Goal: Task Accomplishment & Management: Manage account settings

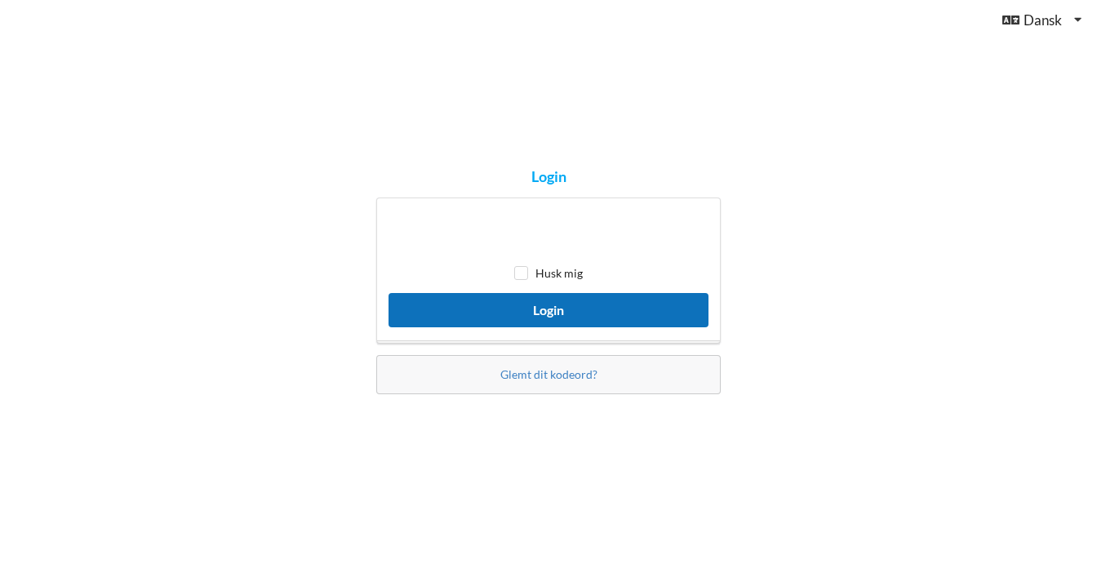
click at [548, 325] on button "Login" at bounding box center [549, 309] width 320 height 33
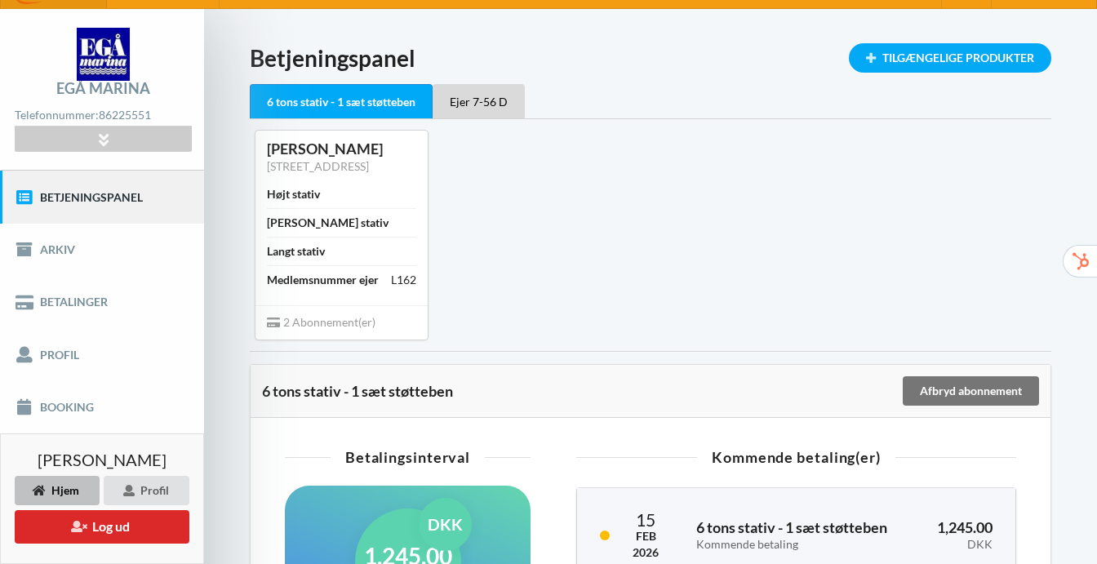
scroll to position [35, 0]
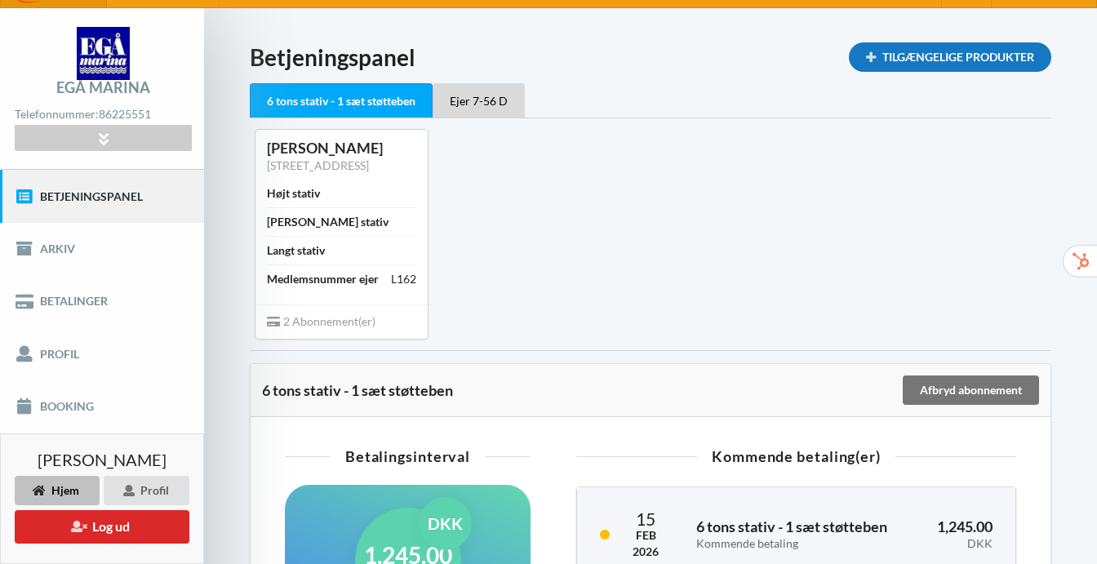
click at [925, 61] on div "Tilgængelige Produkter" at bounding box center [950, 56] width 202 height 29
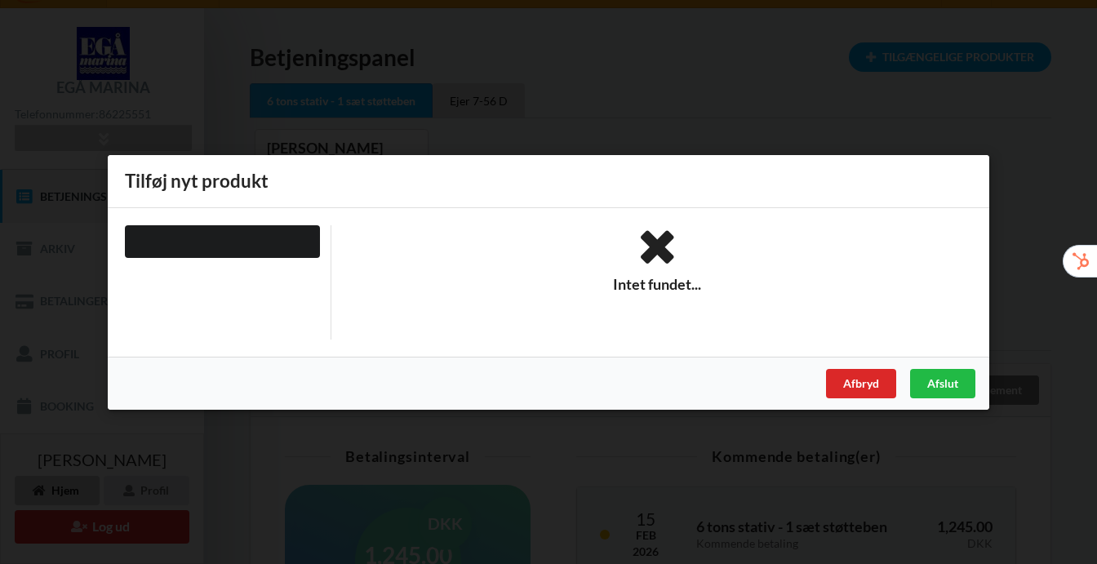
click at [651, 261] on icon at bounding box center [658, 247] width 630 height 44
click at [256, 234] on div at bounding box center [222, 241] width 195 height 33
click at [949, 382] on div "Afslut" at bounding box center [942, 382] width 65 height 29
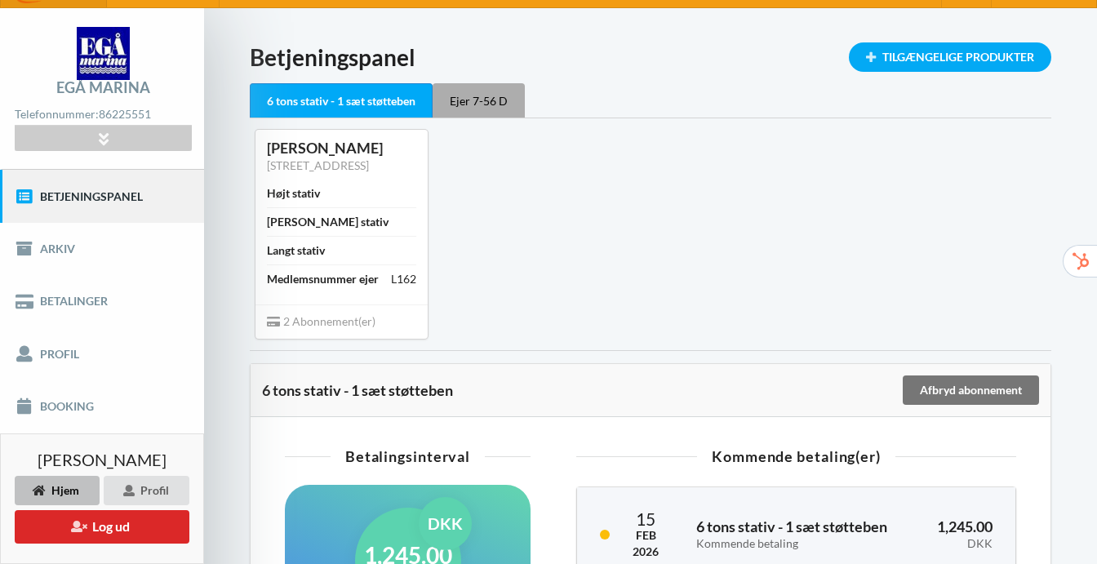
click at [480, 89] on div "Ejer 7-56 D" at bounding box center [479, 100] width 92 height 34
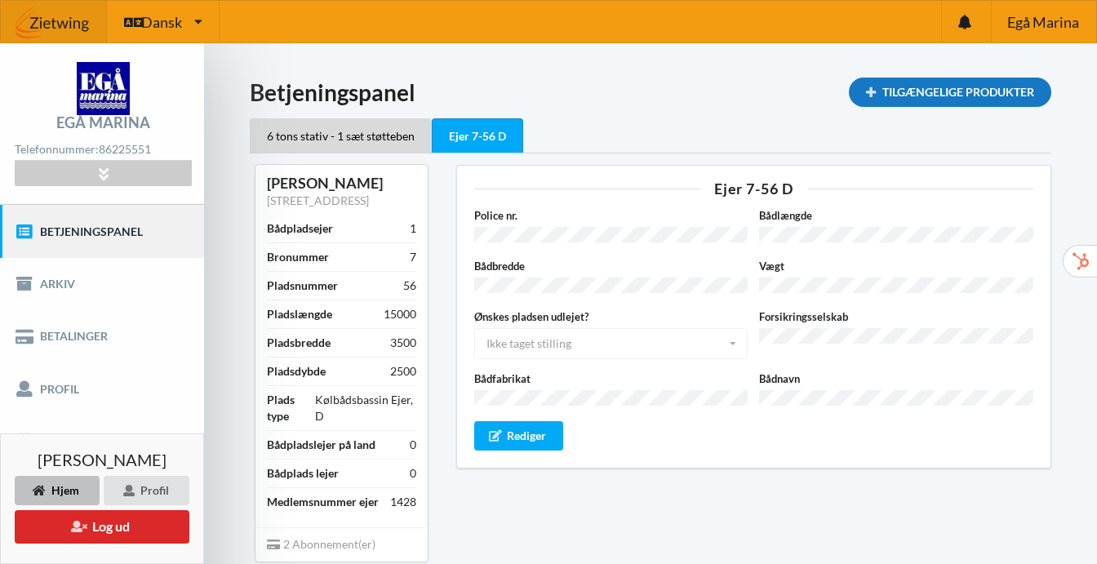
click at [928, 98] on div "Tilgængelige Produkter" at bounding box center [950, 92] width 202 height 29
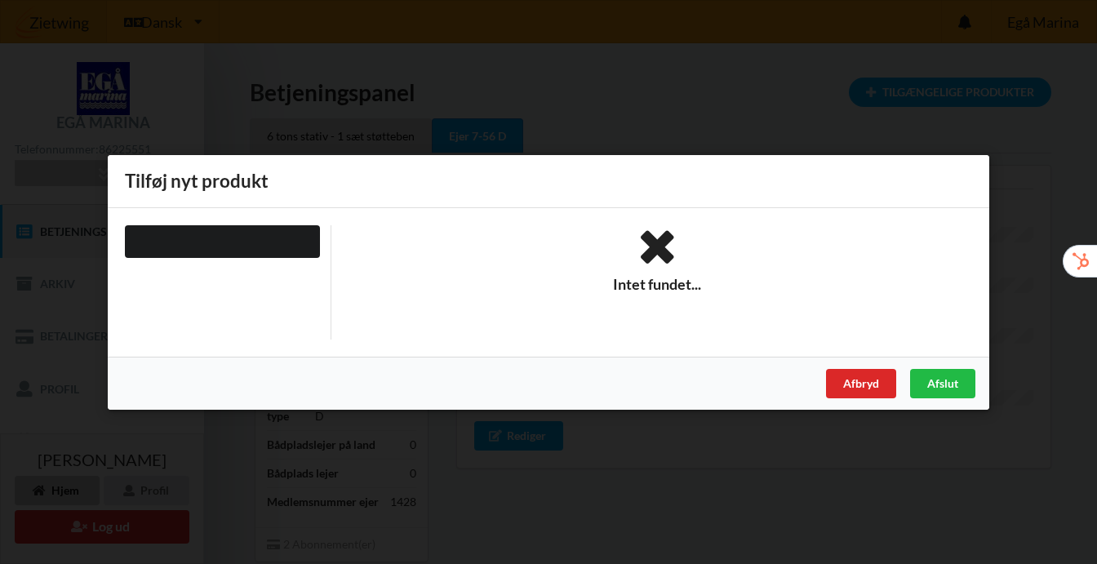
click at [256, 255] on div at bounding box center [222, 241] width 195 height 33
click at [874, 380] on div "Afbryd" at bounding box center [861, 382] width 70 height 29
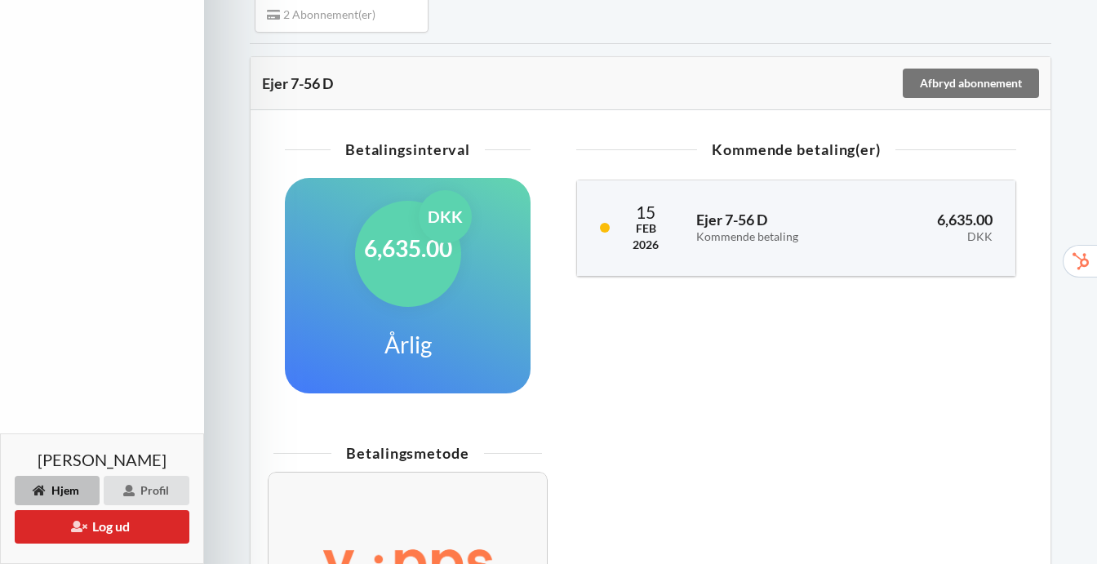
scroll to position [554, 0]
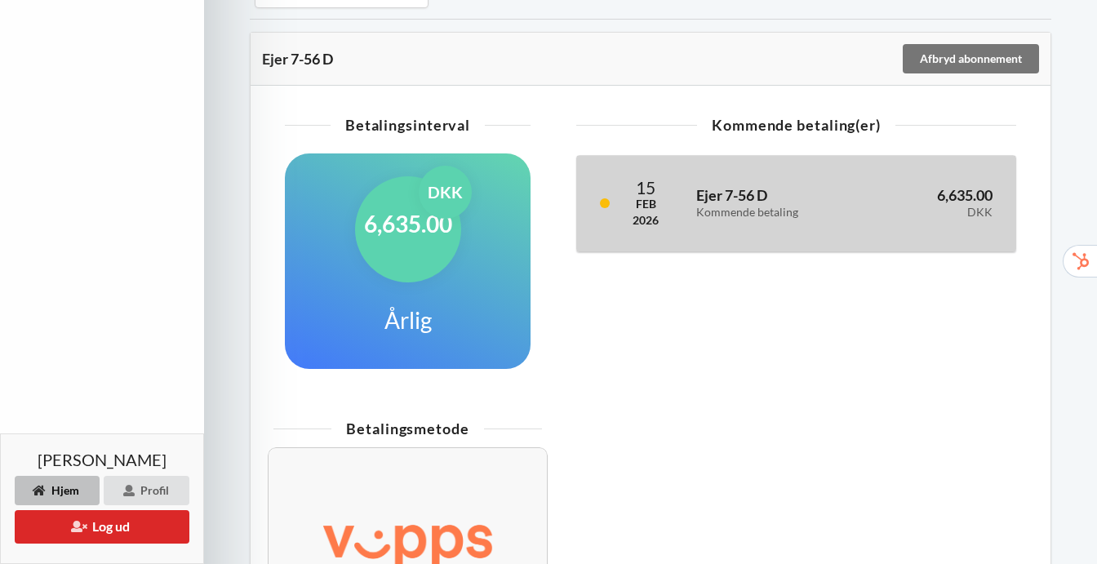
click at [860, 230] on div "Ejer 7-56 D Kommende betaling" at bounding box center [776, 203] width 183 height 53
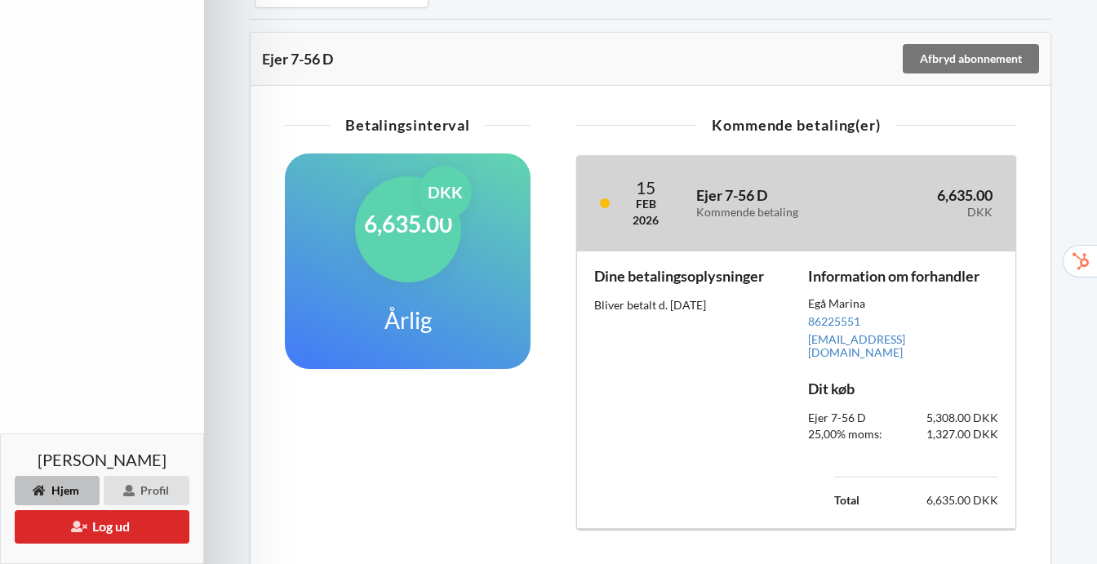
click at [860, 230] on div "Ejer 7-56 D Kommende betaling" at bounding box center [776, 203] width 183 height 53
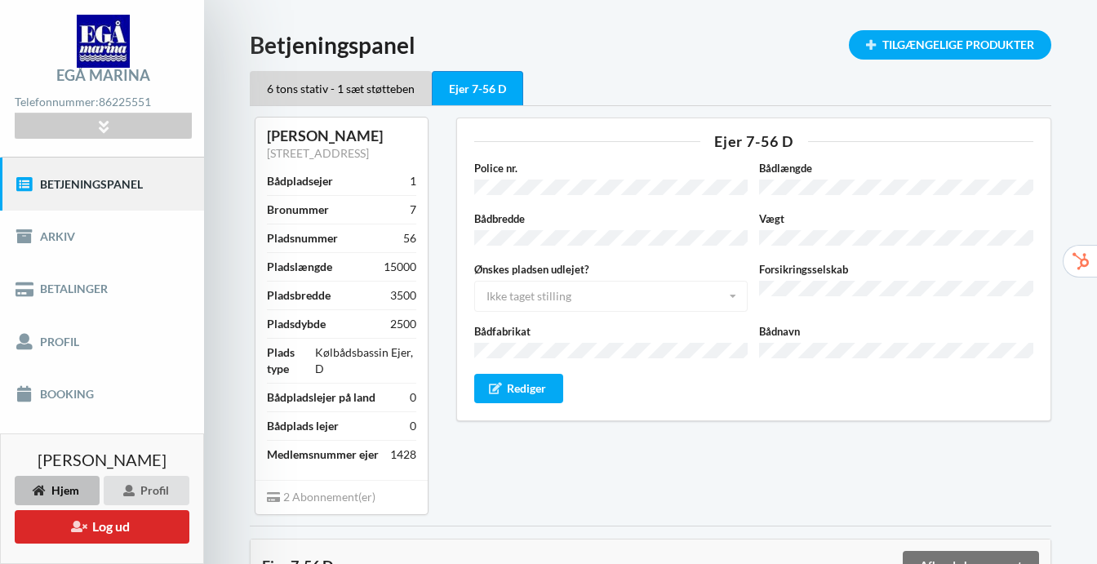
scroll to position [0, 0]
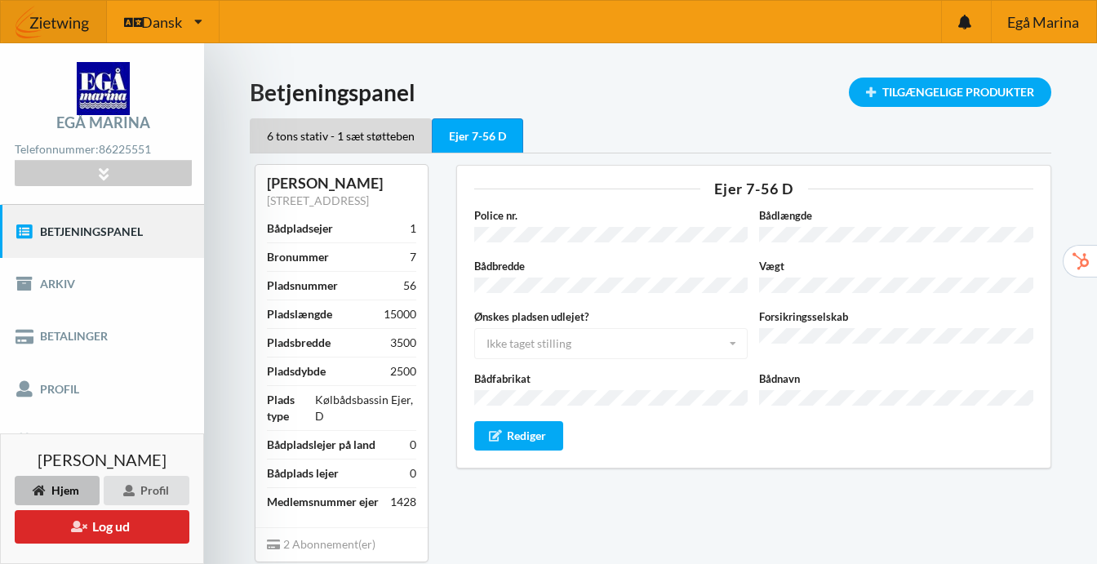
click at [387, 322] on div "15000" at bounding box center [400, 314] width 33 height 16
click at [698, 155] on div "Ejer 7-56 D Police nr. Bådlængde Bådbredde Vægt Ønskes pladsen udlejet? Ikke ta…" at bounding box center [754, 362] width 619 height 419
click at [909, 96] on div "Tilgængelige Produkter" at bounding box center [950, 92] width 202 height 29
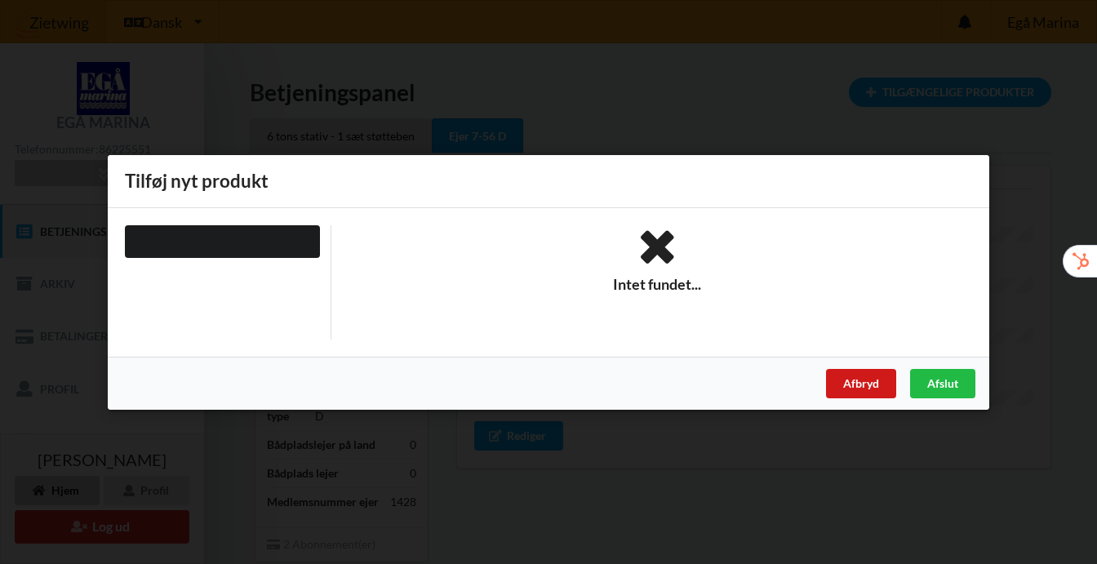
click at [863, 383] on div "Afbryd" at bounding box center [861, 382] width 70 height 29
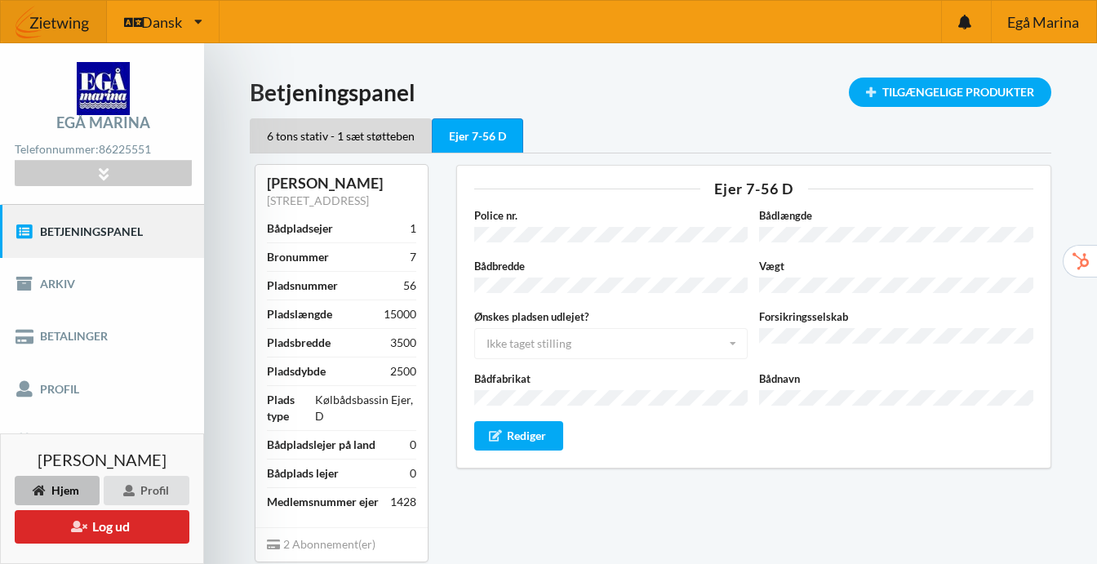
click at [702, 121] on div "6 tons stativ - 1 sæt støtteben Ejer 7-56 D" at bounding box center [651, 135] width 802 height 34
click at [696, 86] on h1 "Betjeningspanel" at bounding box center [651, 92] width 802 height 29
